Goal: Task Accomplishment & Management: Manage account settings

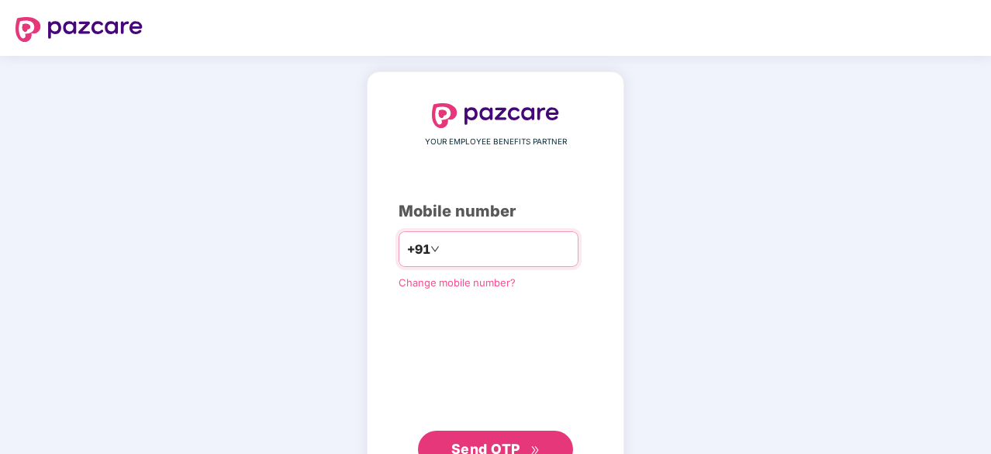
type input "**********"
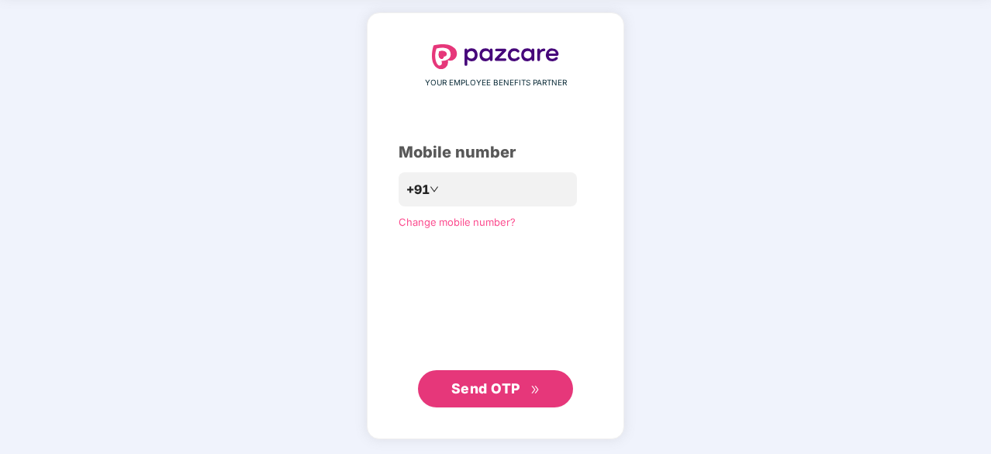
scroll to position [58, 0]
click at [512, 386] on span "Send OTP" at bounding box center [485, 389] width 69 height 16
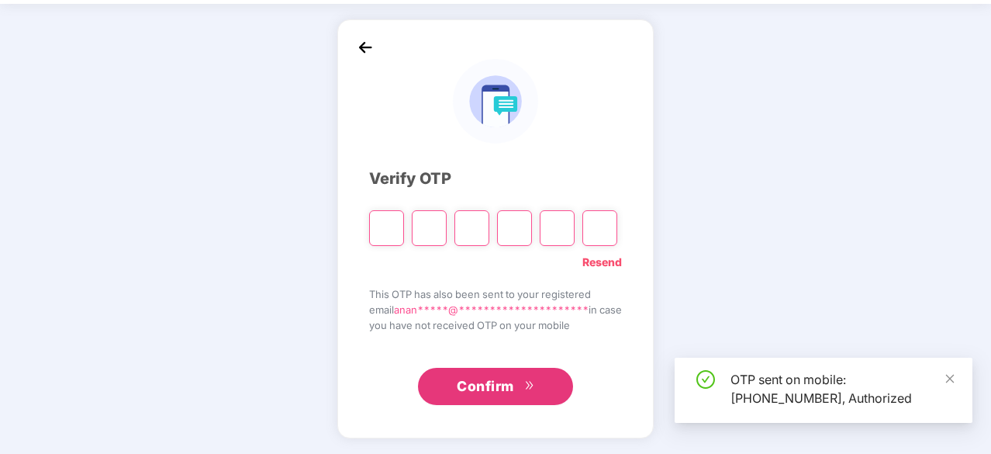
scroll to position [51, 0]
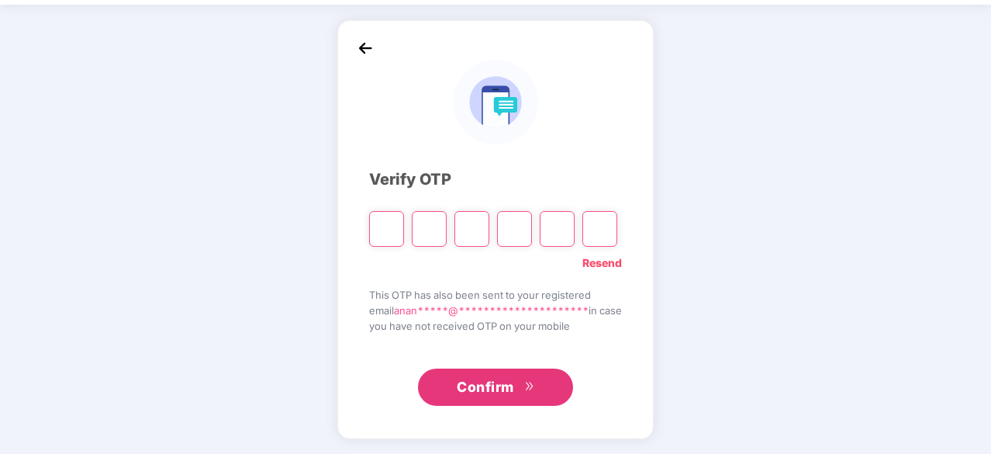
type input "*"
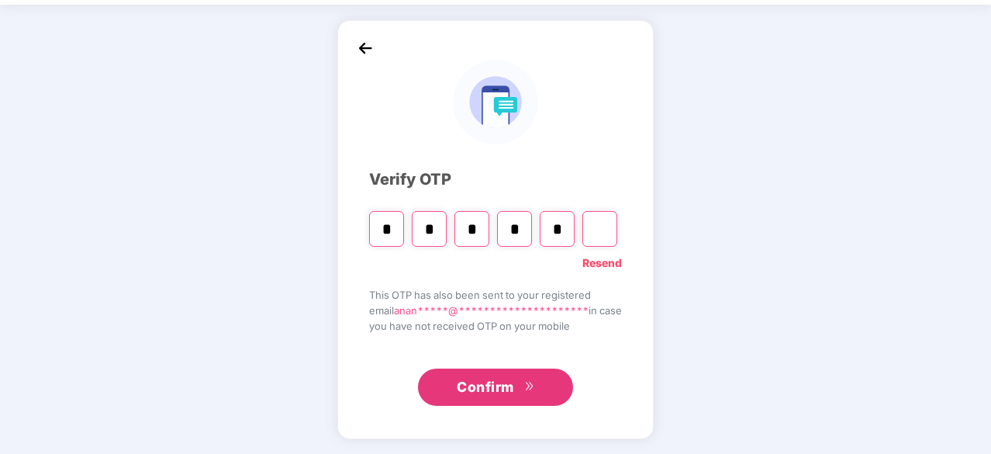
type input "*"
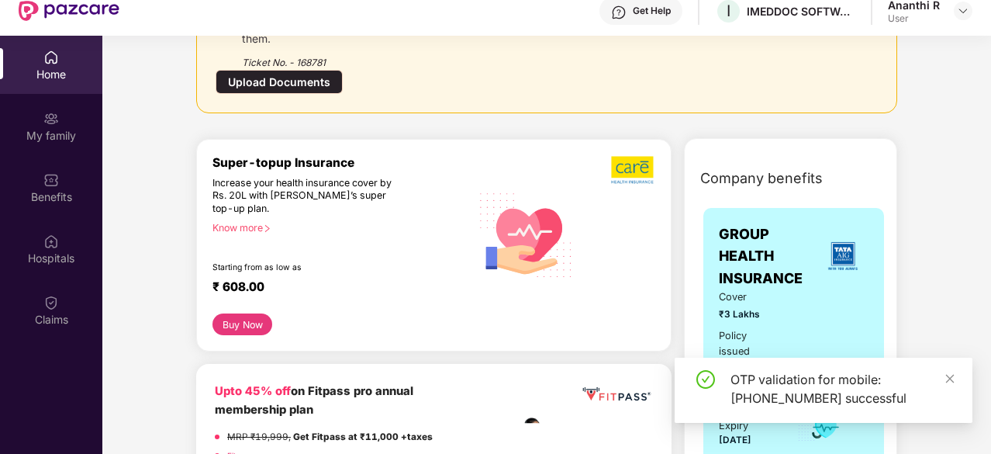
scroll to position [242, 0]
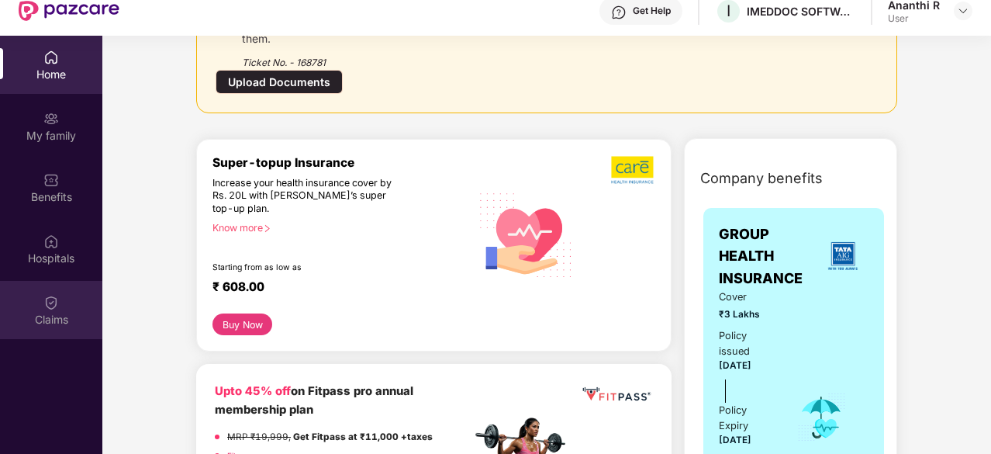
click at [71, 321] on div "Claims" at bounding box center [51, 320] width 102 height 16
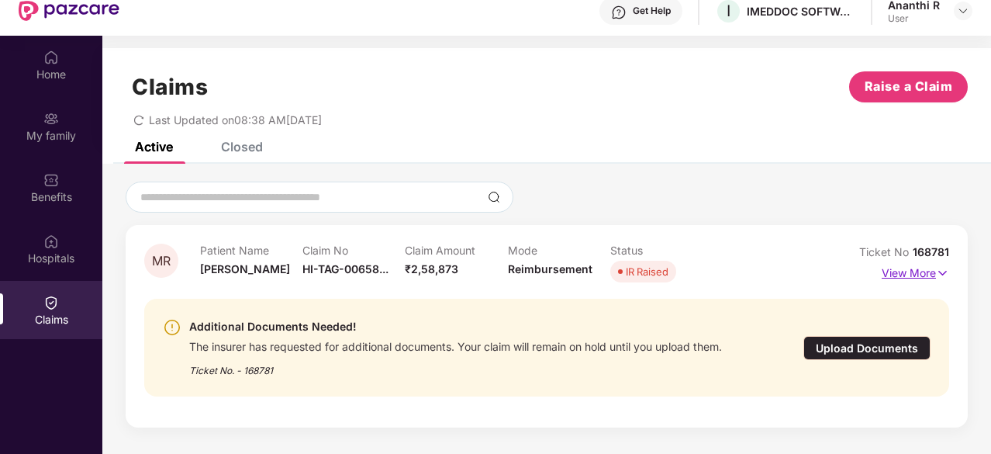
click at [904, 268] on p "View More" at bounding box center [915, 270] width 67 height 21
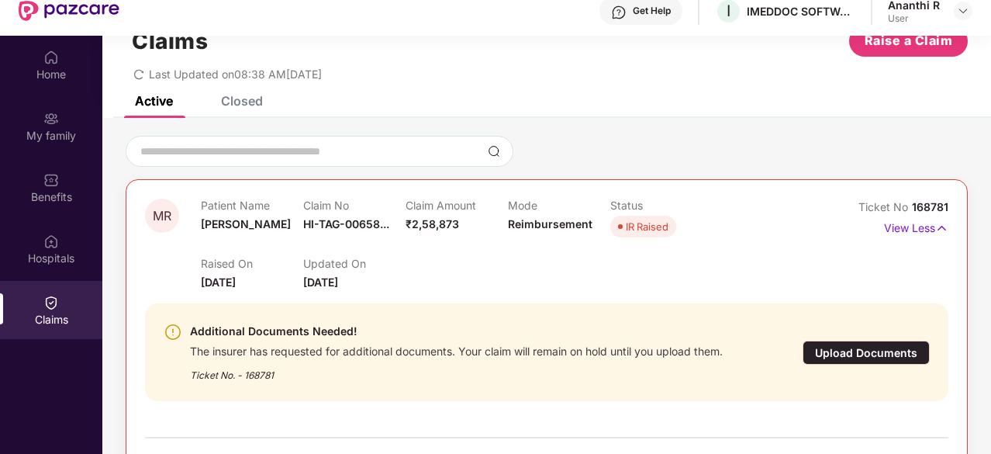
scroll to position [47, 0]
click at [526, 219] on span "Reimbursement" at bounding box center [550, 222] width 85 height 13
click at [631, 223] on div "IR Raised" at bounding box center [647, 226] width 43 height 16
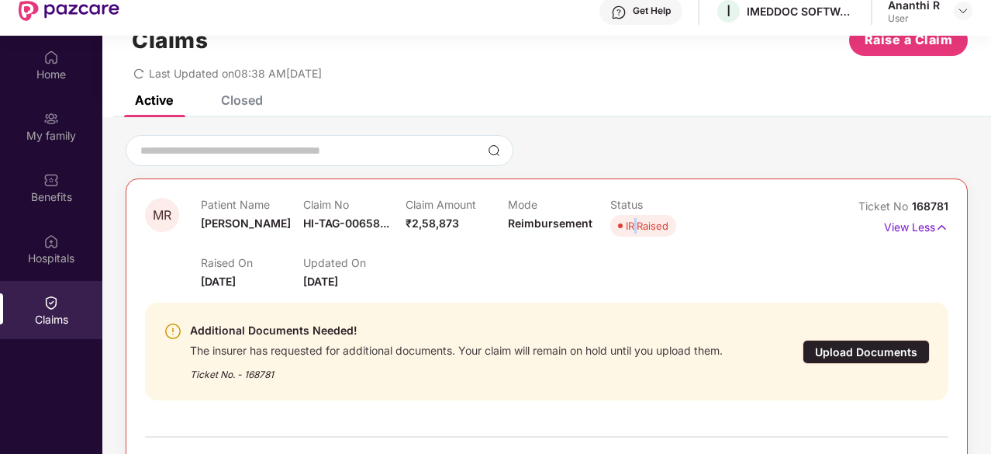
click at [631, 223] on div "IR Raised" at bounding box center [647, 226] width 43 height 16
click at [571, 224] on span "Reimbursement" at bounding box center [550, 222] width 85 height 13
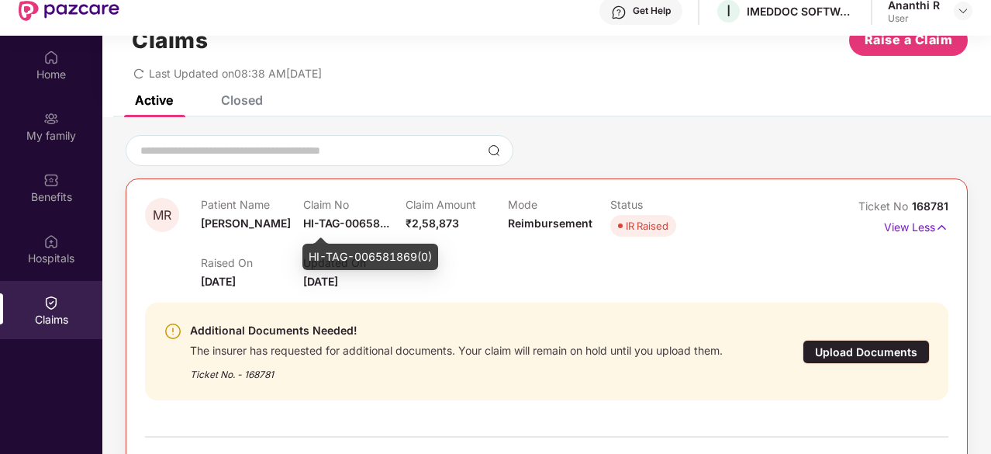
click at [369, 259] on div "HI-TAG-006581869(0)" at bounding box center [370, 256] width 136 height 26
click at [332, 220] on span "HI-TAG-00658..." at bounding box center [346, 222] width 86 height 13
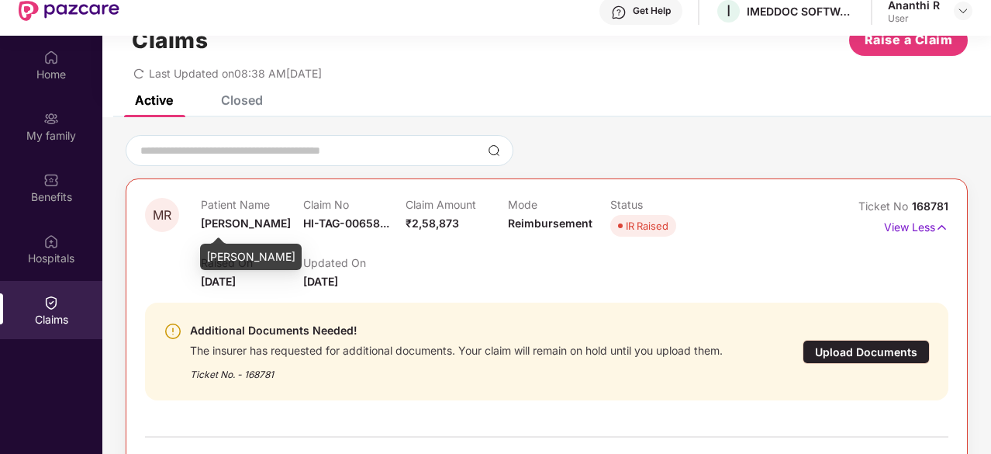
click at [261, 219] on span "[PERSON_NAME]" at bounding box center [246, 222] width 90 height 13
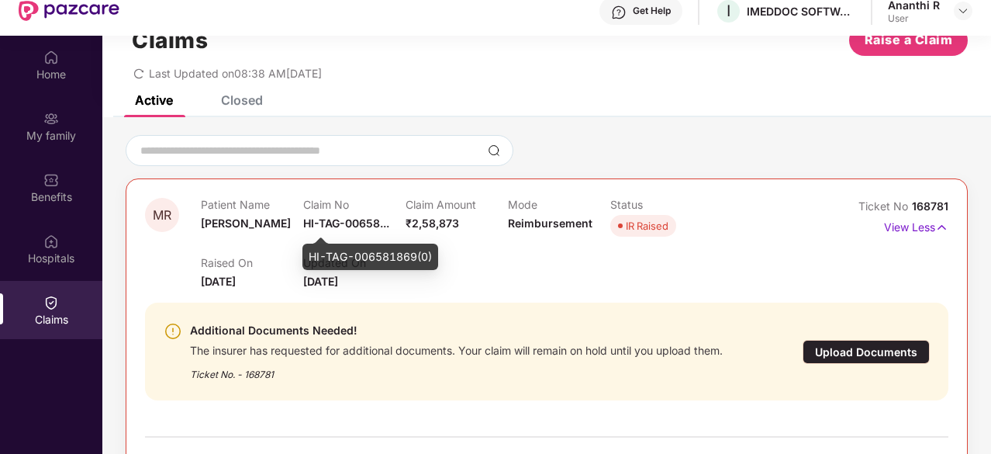
click at [320, 225] on span "HI-TAG-00658..." at bounding box center [346, 222] width 86 height 13
click at [648, 227] on div "IR Raised" at bounding box center [647, 226] width 43 height 16
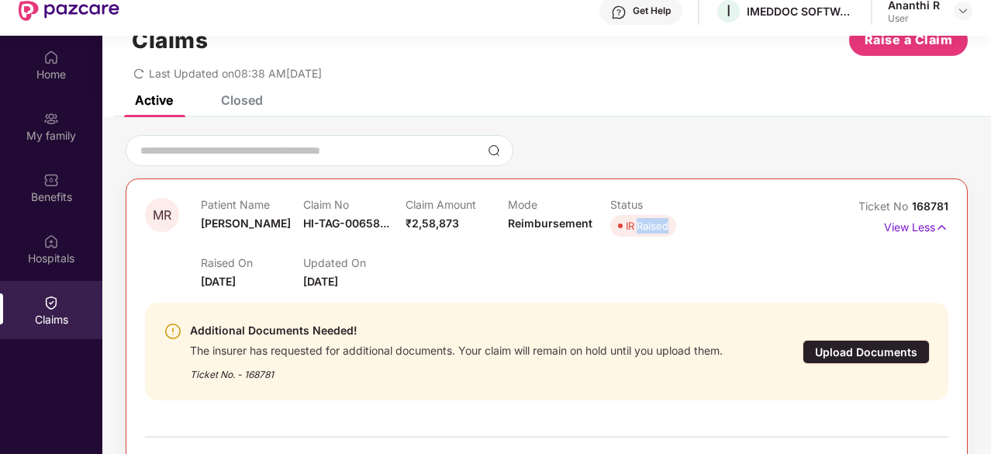
click at [648, 227] on div "IR Raised" at bounding box center [647, 226] width 43 height 16
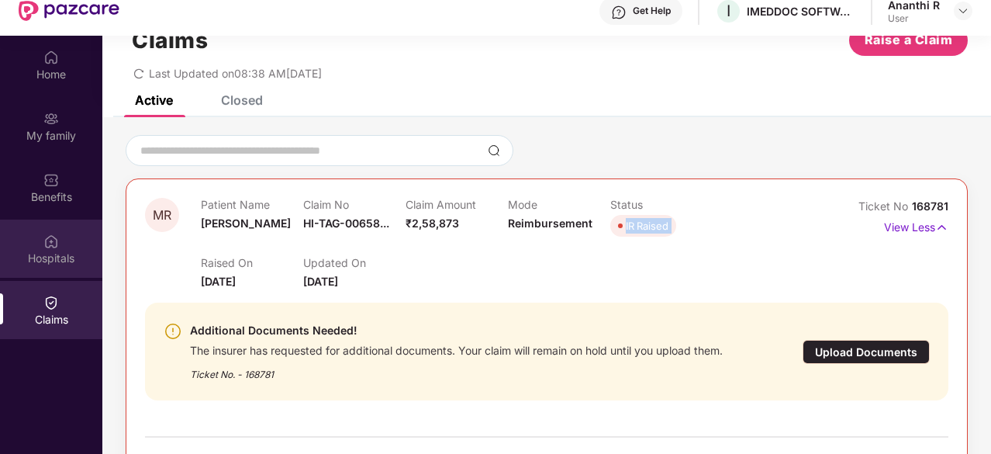
click at [53, 247] on img at bounding box center [51, 241] width 16 height 16
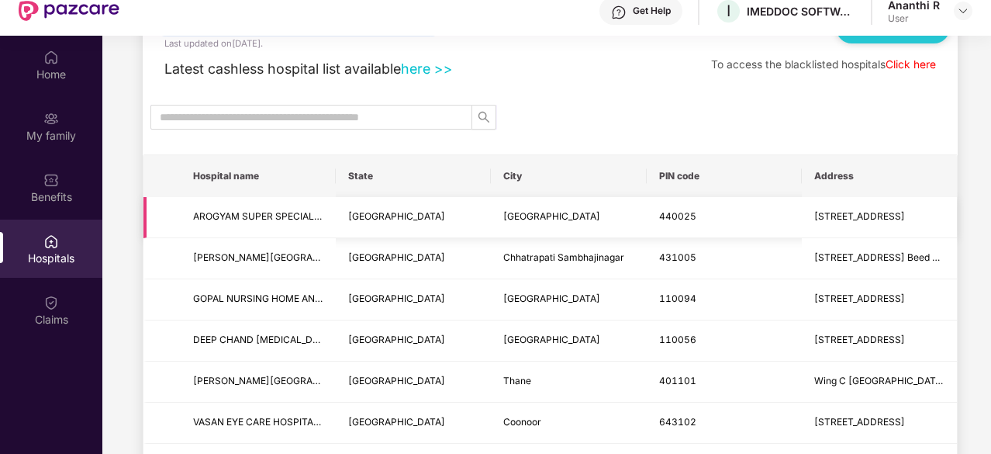
scroll to position [8, 0]
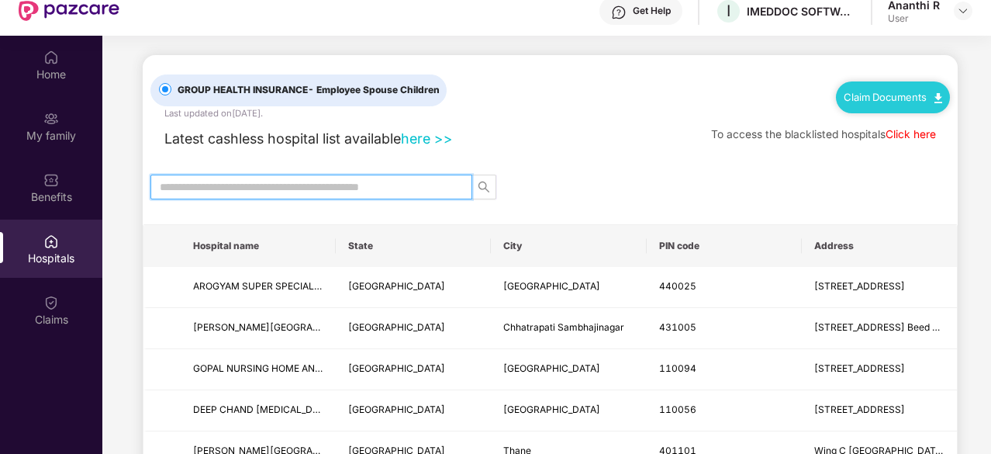
click at [299, 185] on input "text" at bounding box center [305, 186] width 291 height 17
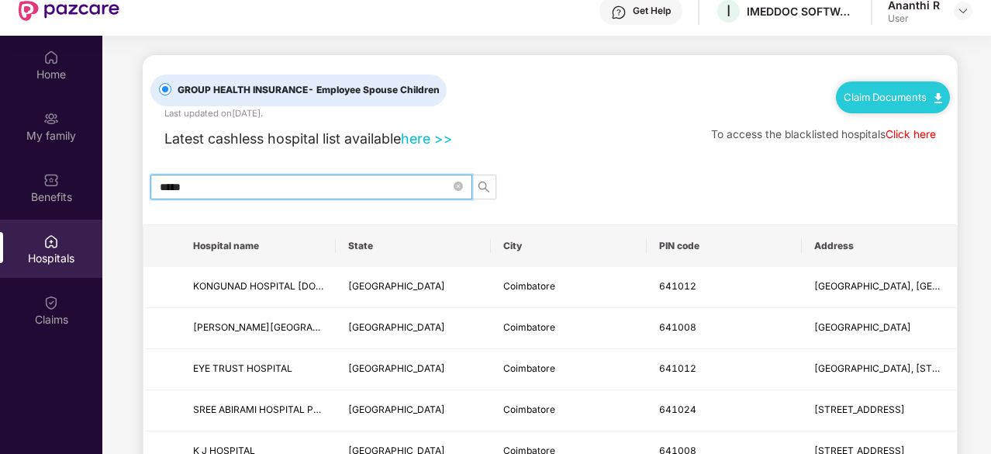
type input "******"
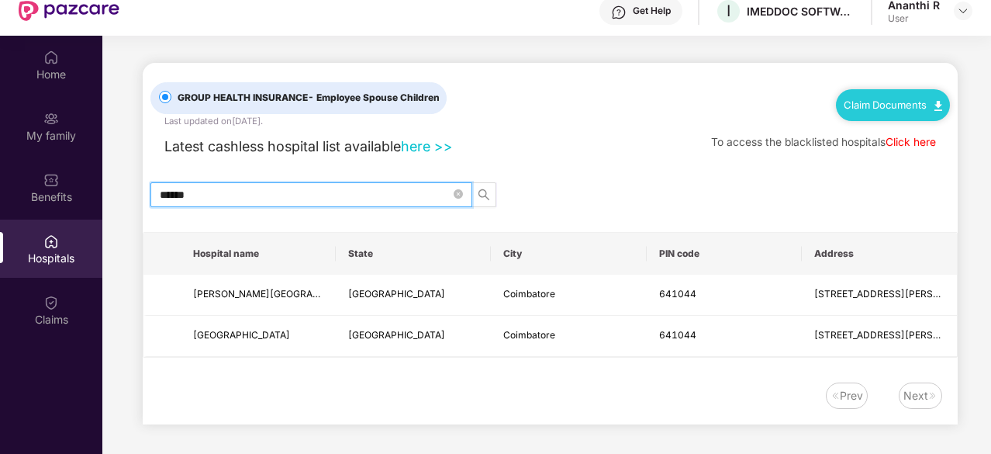
scroll to position [0, 0]
click at [281, 195] on input "******" at bounding box center [305, 194] width 291 height 17
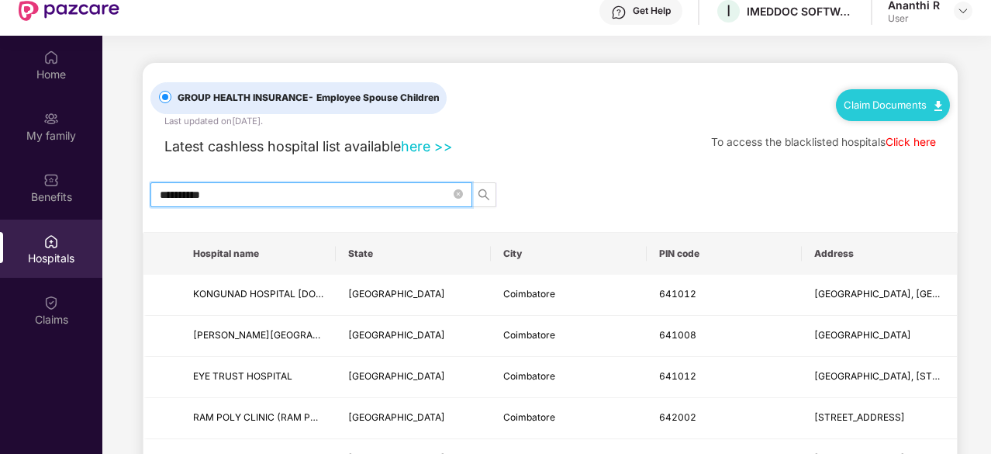
type input "**********"
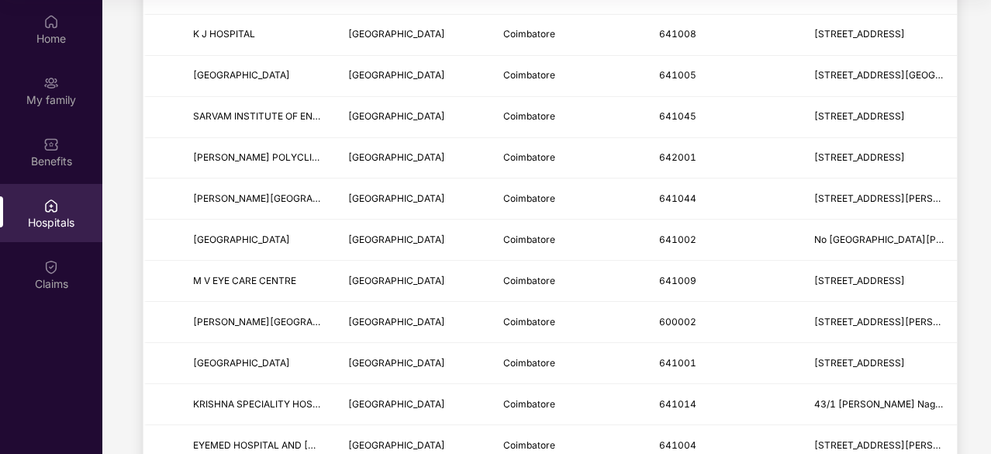
scroll to position [426, 0]
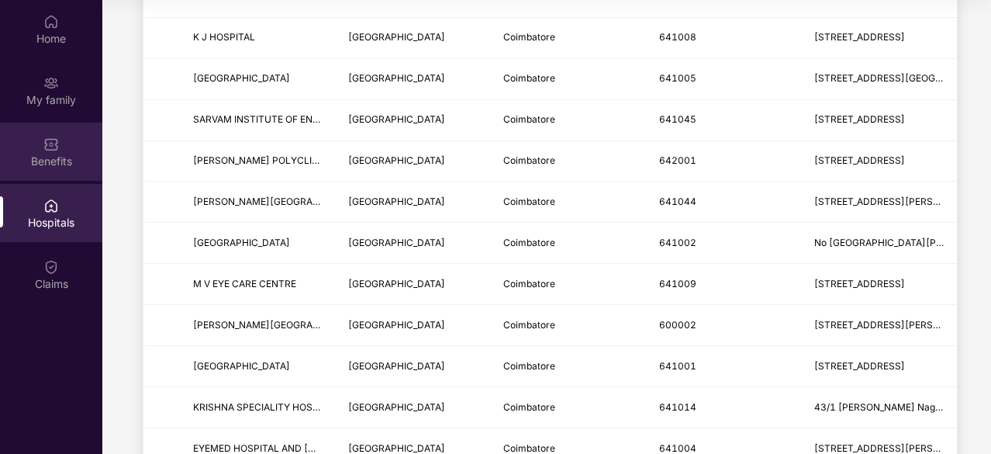
click at [47, 151] on img at bounding box center [51, 144] width 16 height 16
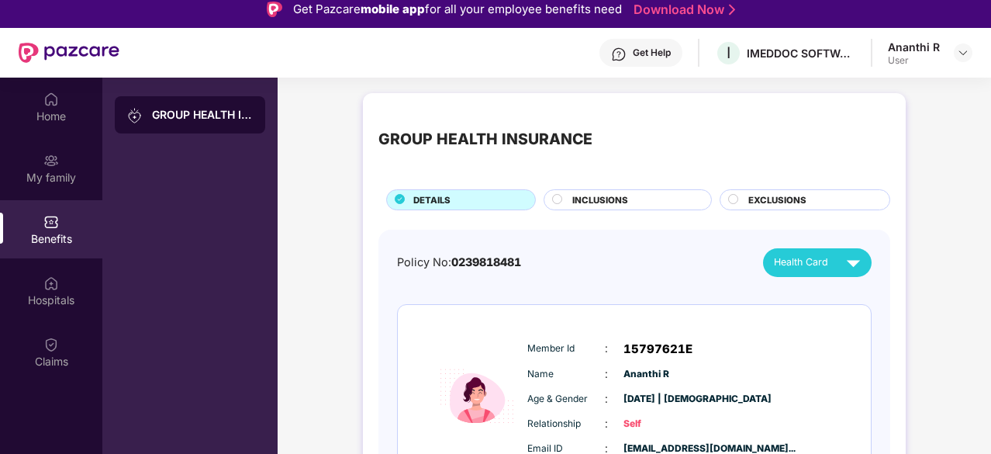
scroll to position [2, 0]
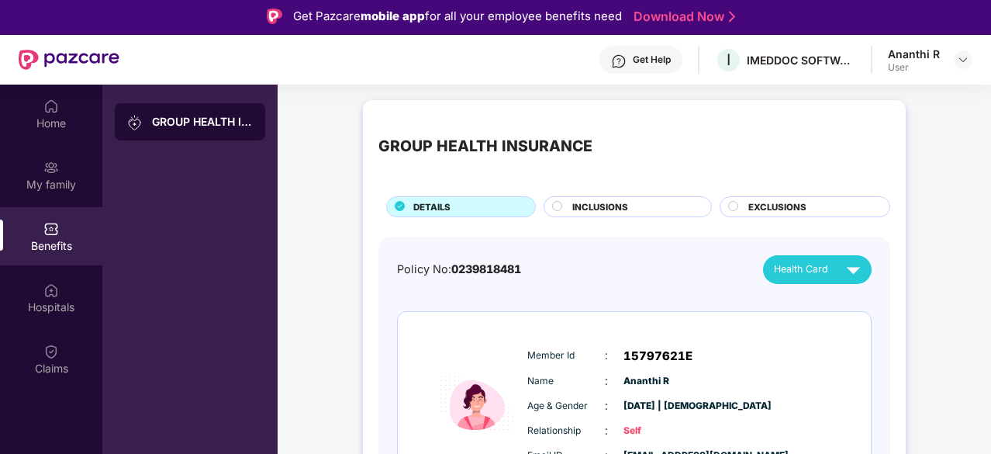
click at [571, 200] on div "INCLUSIONS" at bounding box center [633, 208] width 139 height 16
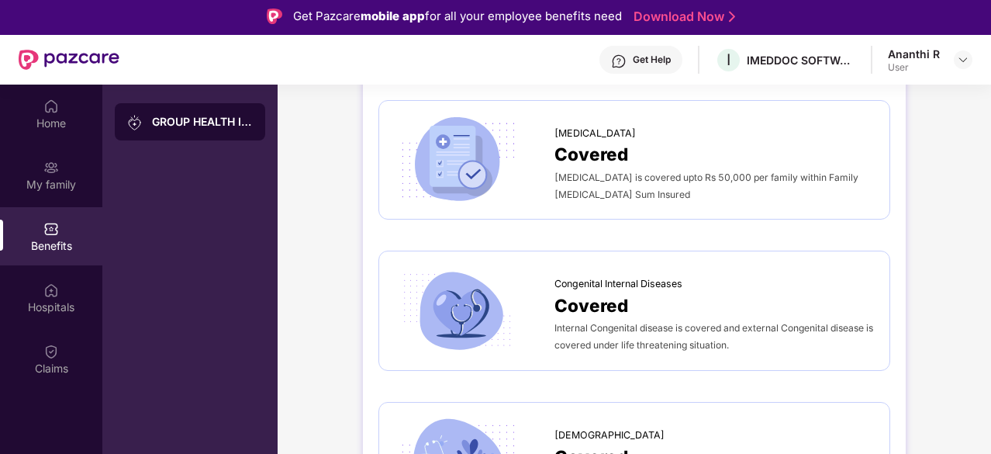
scroll to position [3179, 0]
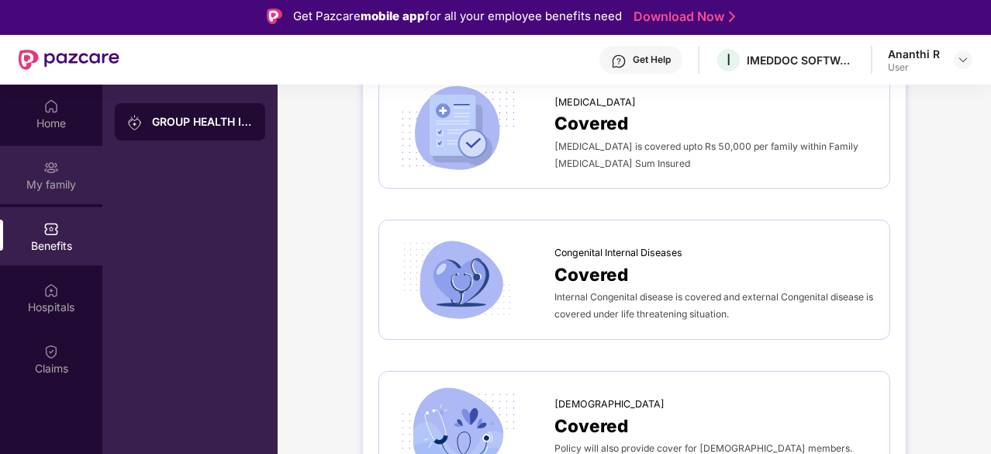
click at [64, 189] on div "My family" at bounding box center [51, 185] width 102 height 16
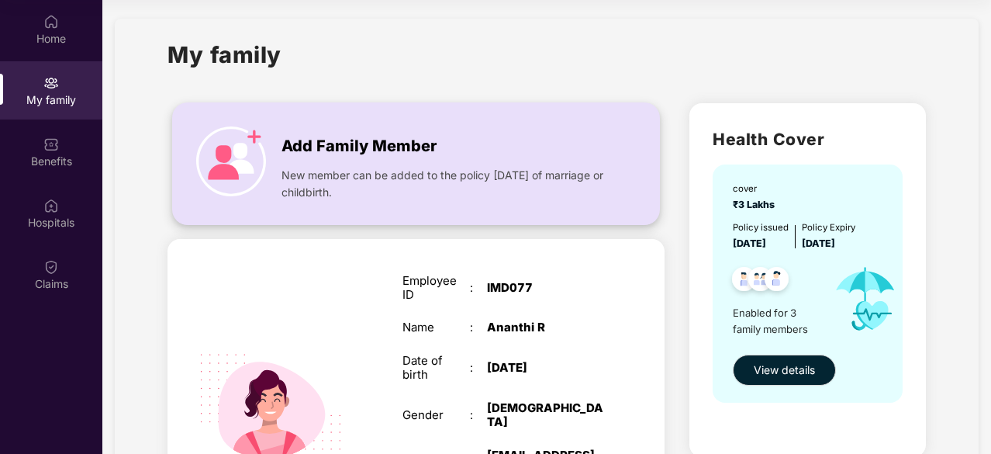
scroll to position [5, 0]
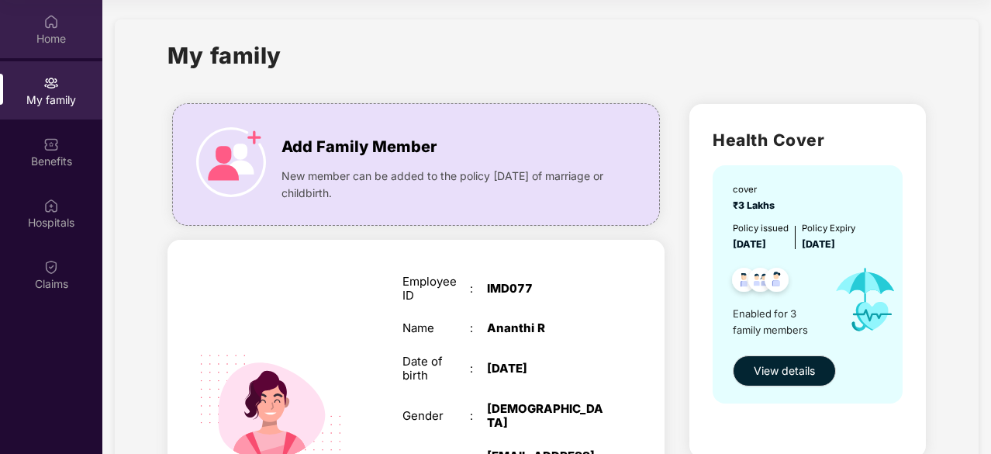
click at [67, 26] on div "Home" at bounding box center [51, 29] width 102 height 58
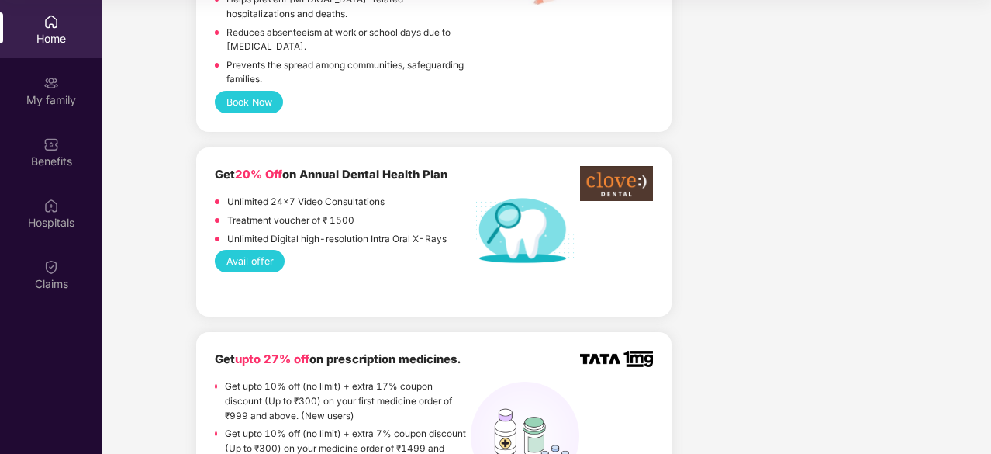
scroll to position [1337, 0]
